Goal: Information Seeking & Learning: Learn about a topic

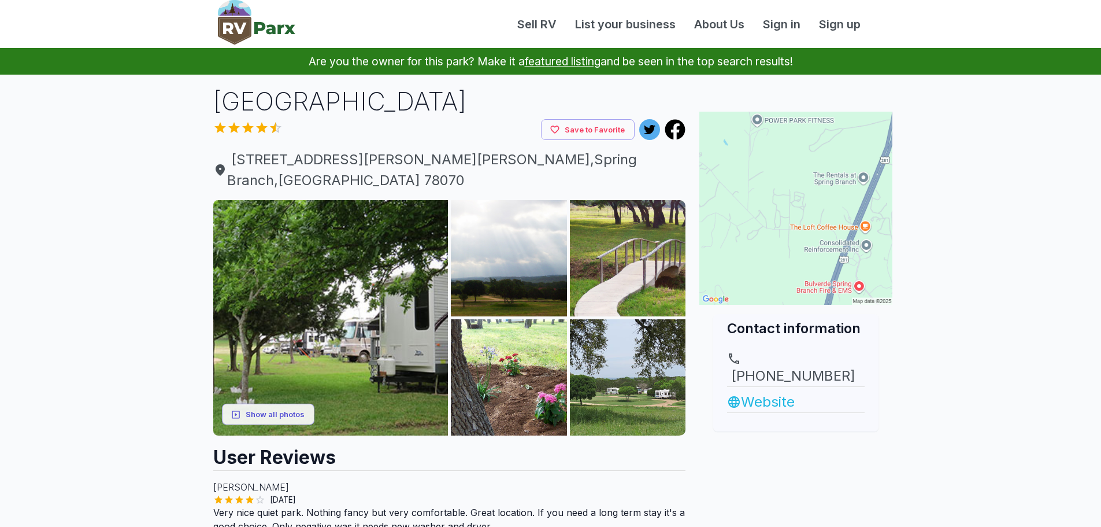
click at [778, 391] on link "Website" at bounding box center [796, 401] width 138 height 21
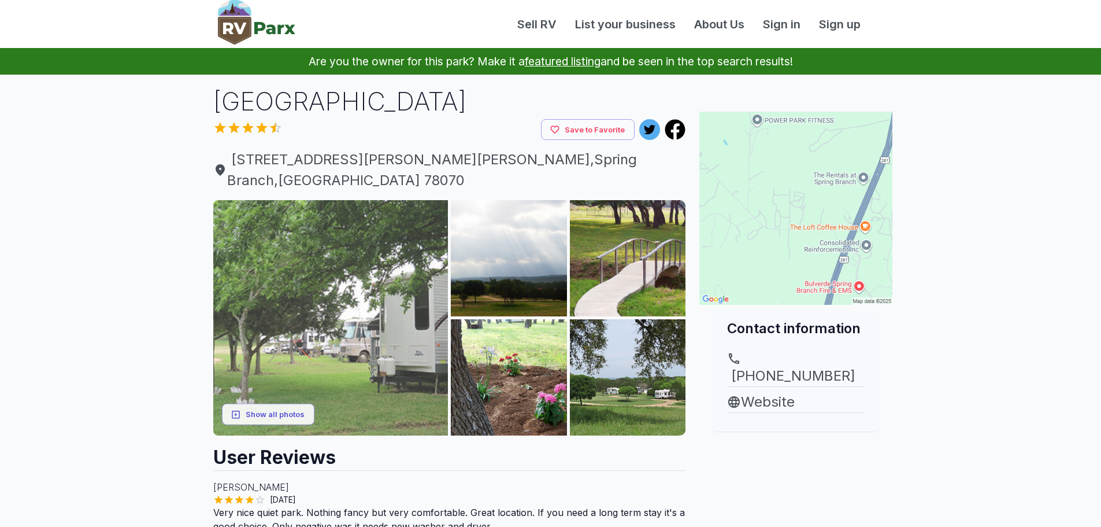
click at [384, 244] on img at bounding box center [330, 317] width 235 height 235
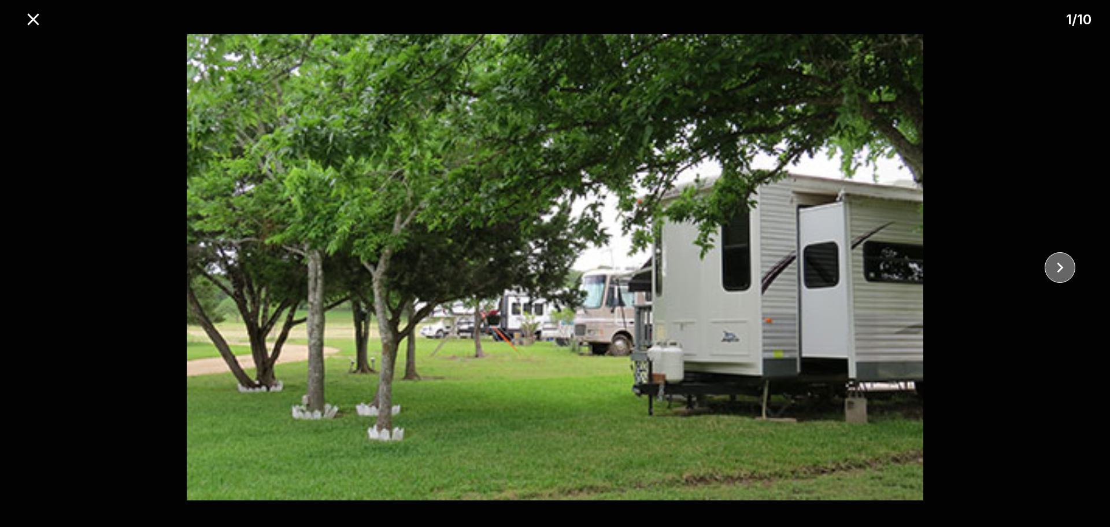
click at [1069, 269] on icon "close" at bounding box center [1060, 267] width 20 height 20
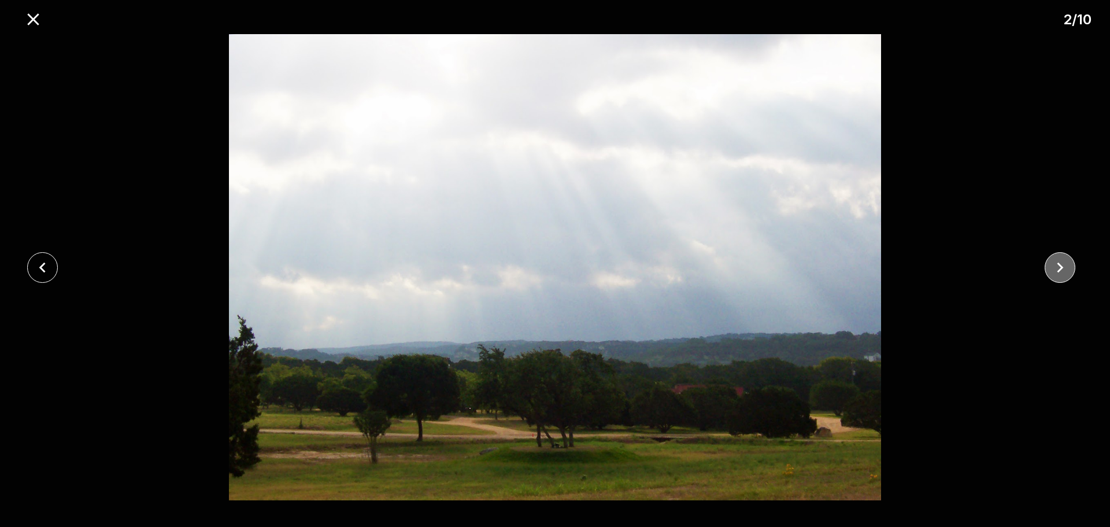
click at [1069, 269] on icon "close" at bounding box center [1060, 267] width 20 height 20
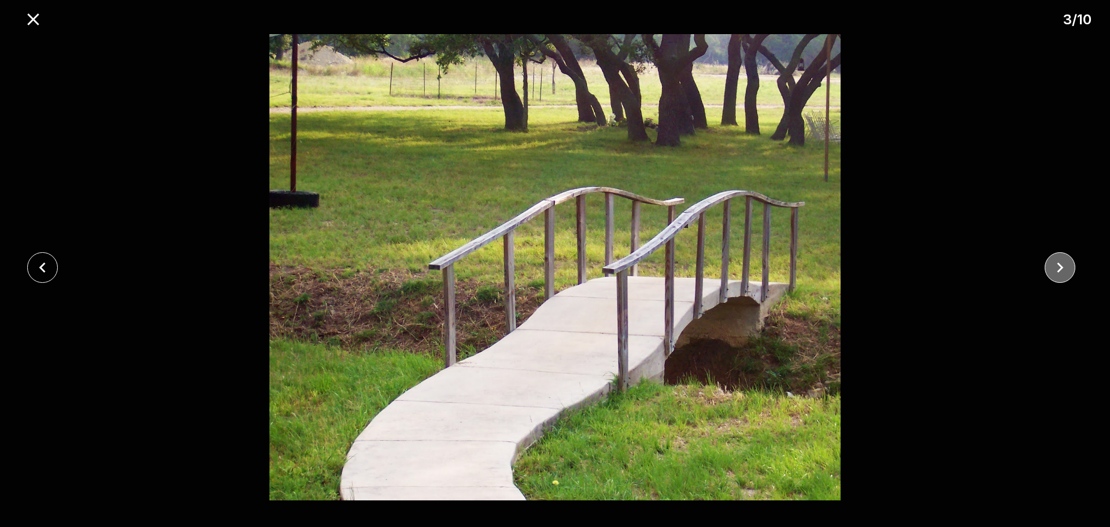
click at [1069, 269] on icon "close" at bounding box center [1060, 267] width 20 height 20
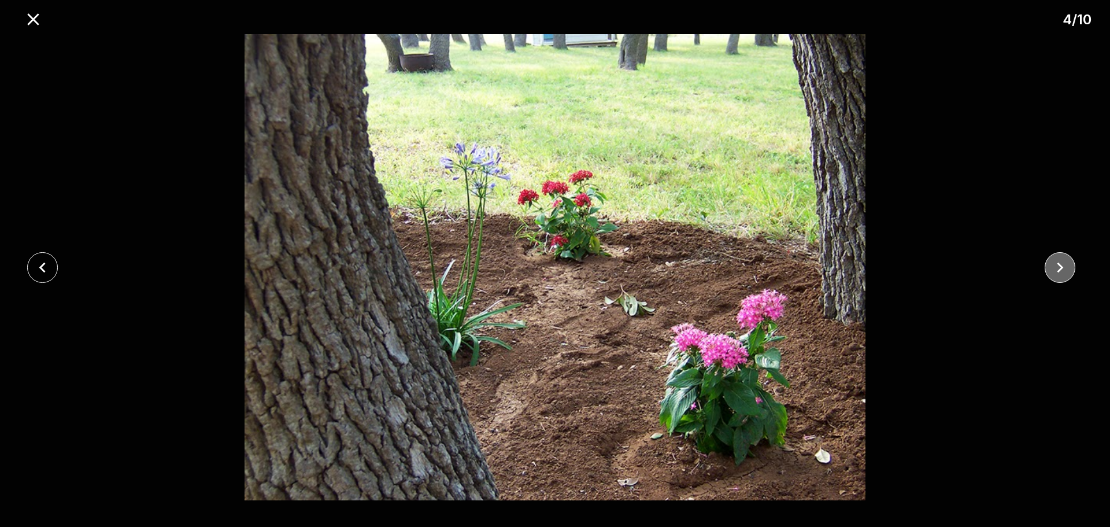
click at [1069, 269] on icon "close" at bounding box center [1060, 267] width 20 height 20
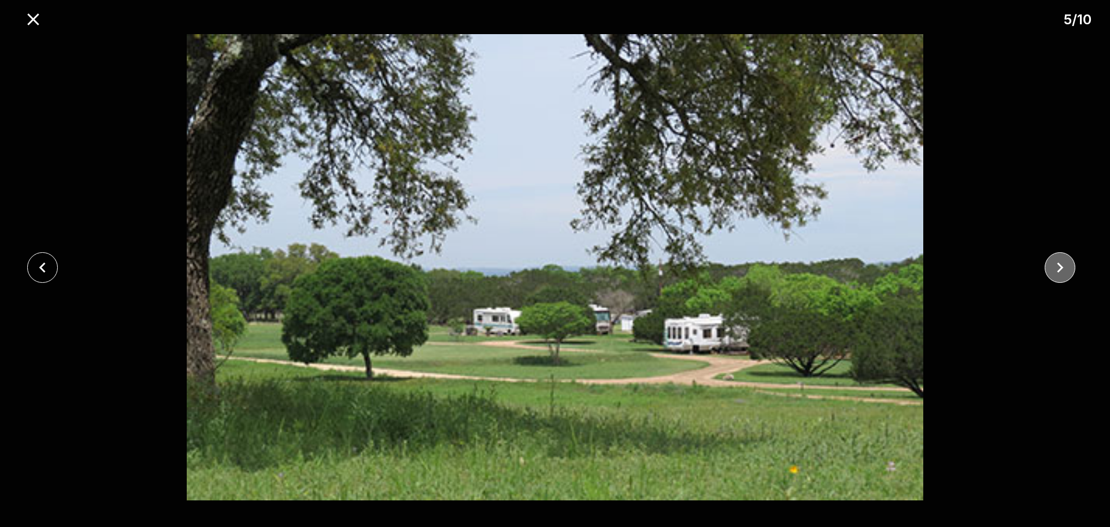
click at [1069, 269] on icon "close" at bounding box center [1060, 267] width 20 height 20
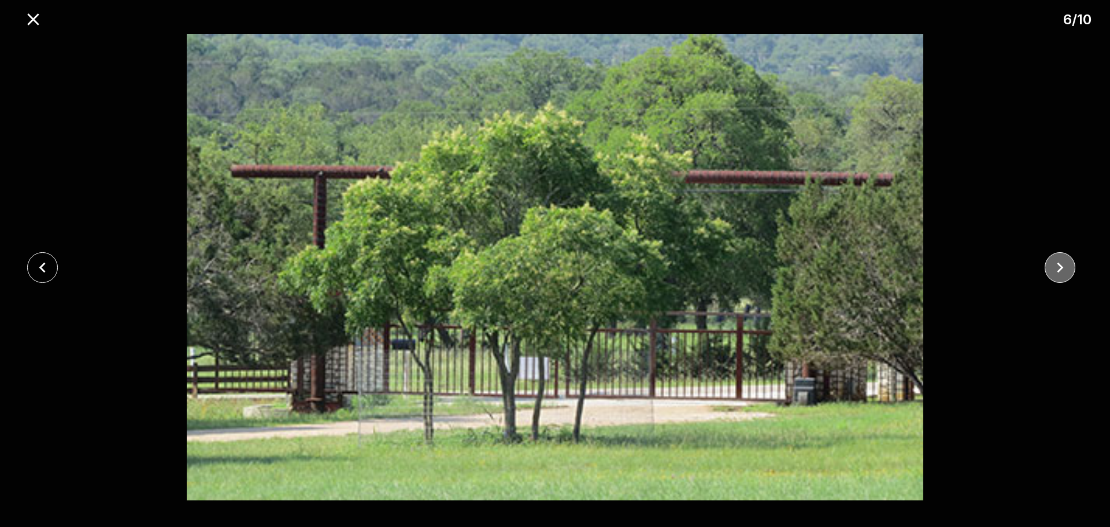
click at [1069, 269] on icon "close" at bounding box center [1060, 267] width 20 height 20
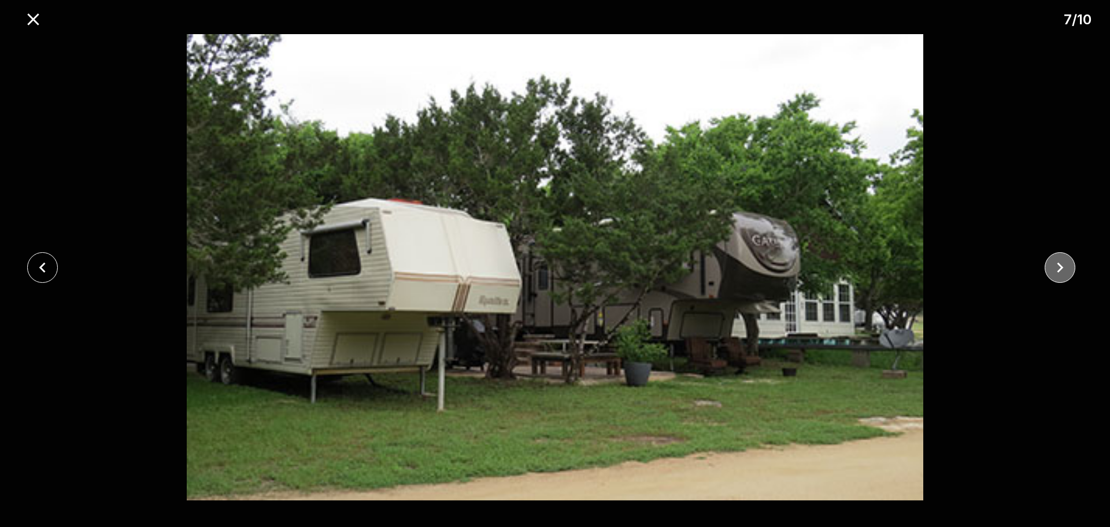
click at [1069, 269] on icon "close" at bounding box center [1060, 267] width 20 height 20
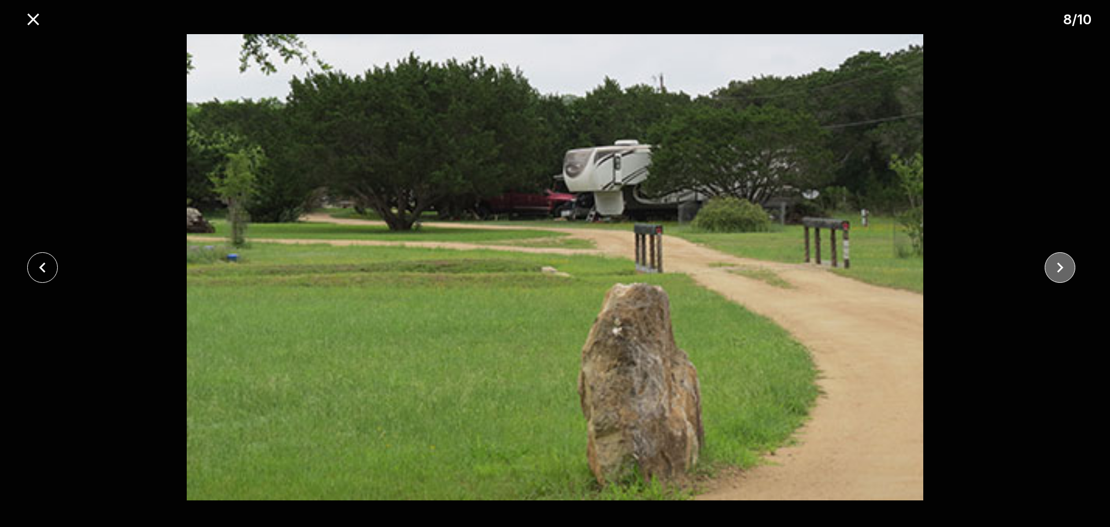
click at [1069, 269] on icon "close" at bounding box center [1060, 267] width 20 height 20
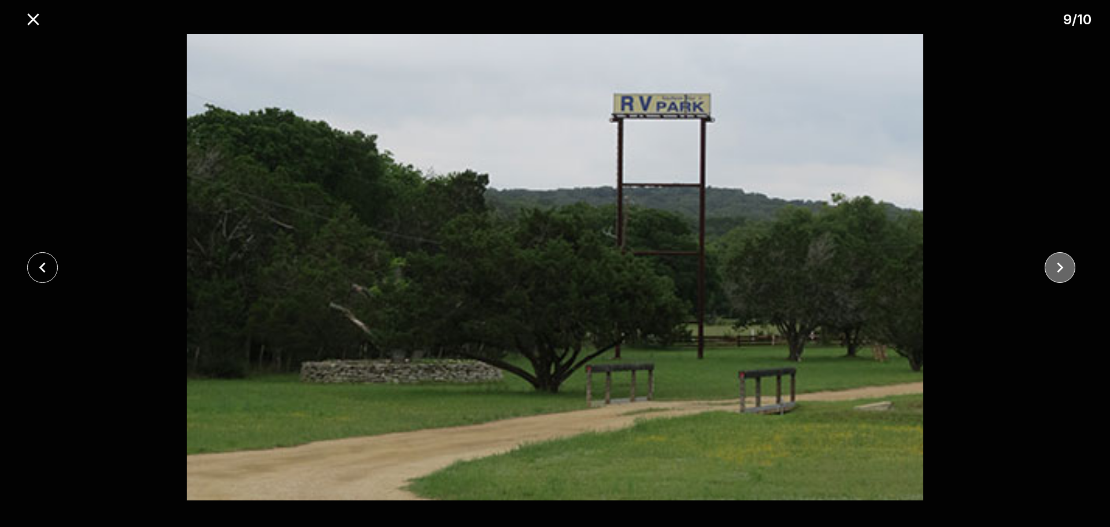
click at [1069, 269] on icon "close" at bounding box center [1060, 267] width 20 height 20
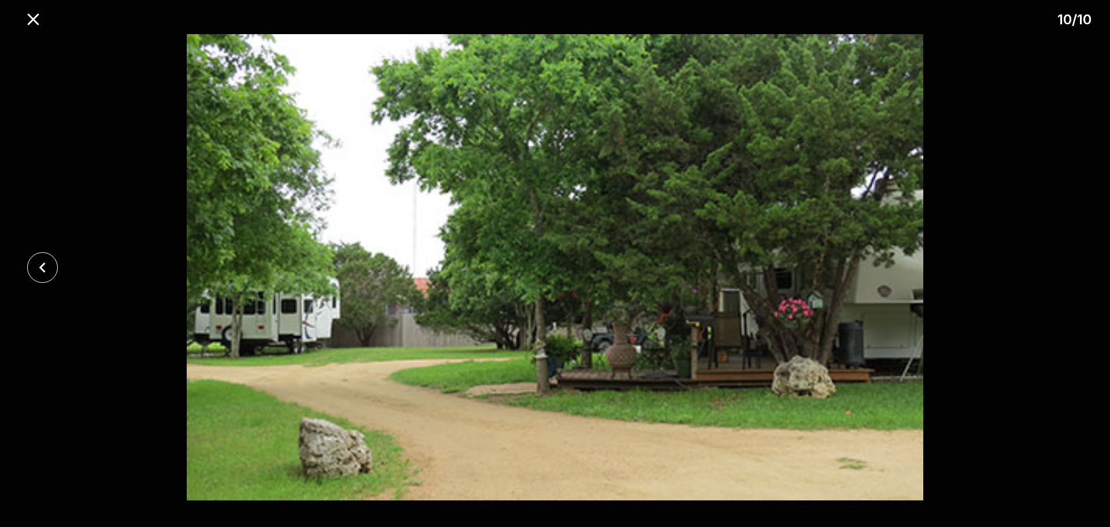
click at [1069, 269] on div at bounding box center [555, 267] width 1110 height 466
click at [39, 14] on icon "close" at bounding box center [33, 19] width 20 height 20
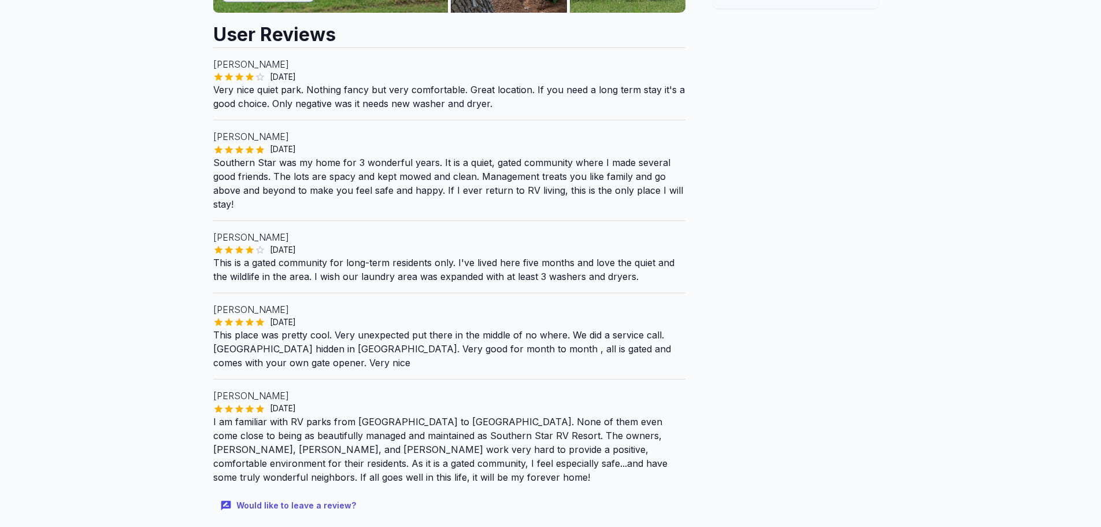
scroll to position [405, 0]
